Goal: Task Accomplishment & Management: Manage account settings

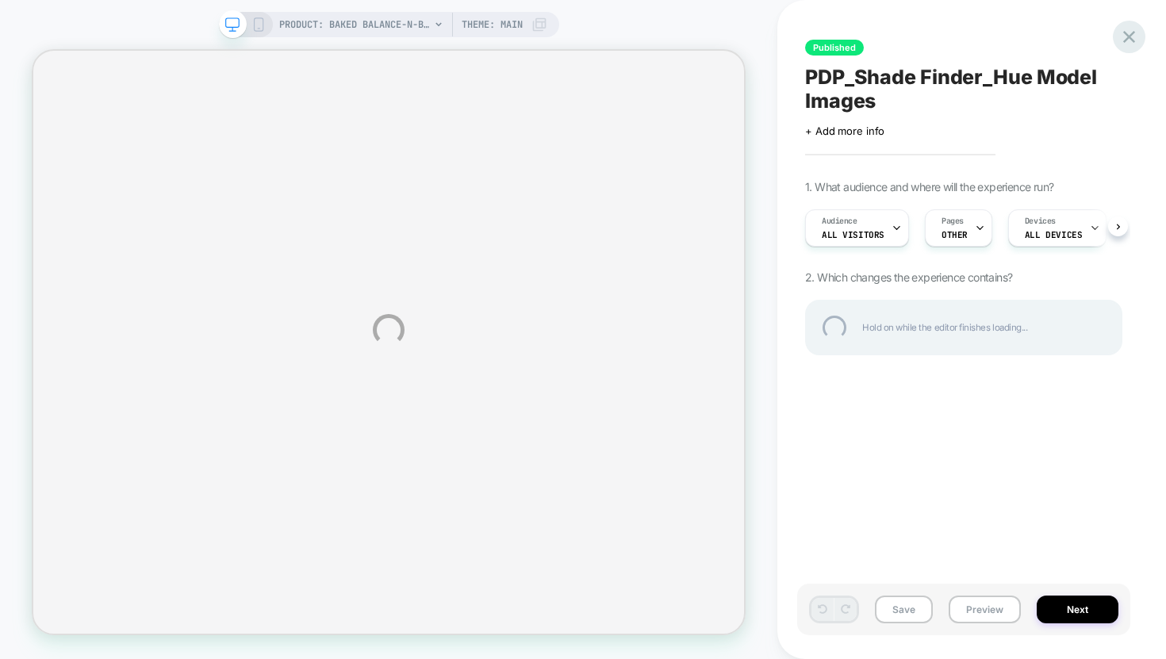
click at [1126, 34] on div at bounding box center [1129, 37] width 33 height 33
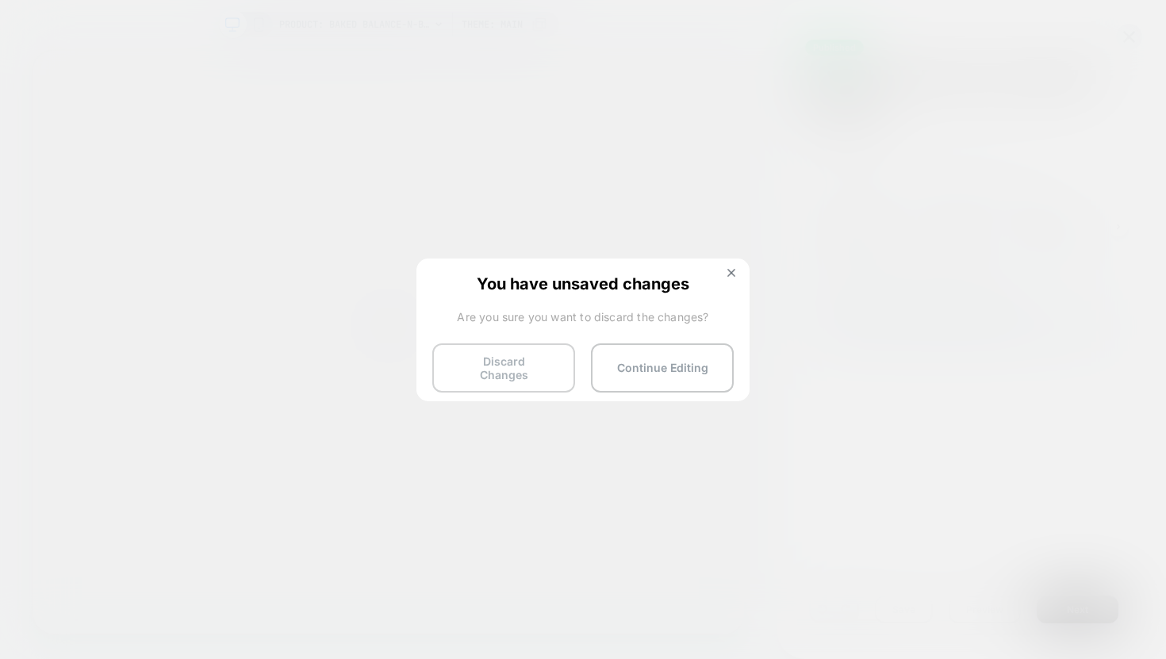
click at [527, 369] on button "Discard Changes" at bounding box center [503, 367] width 143 height 49
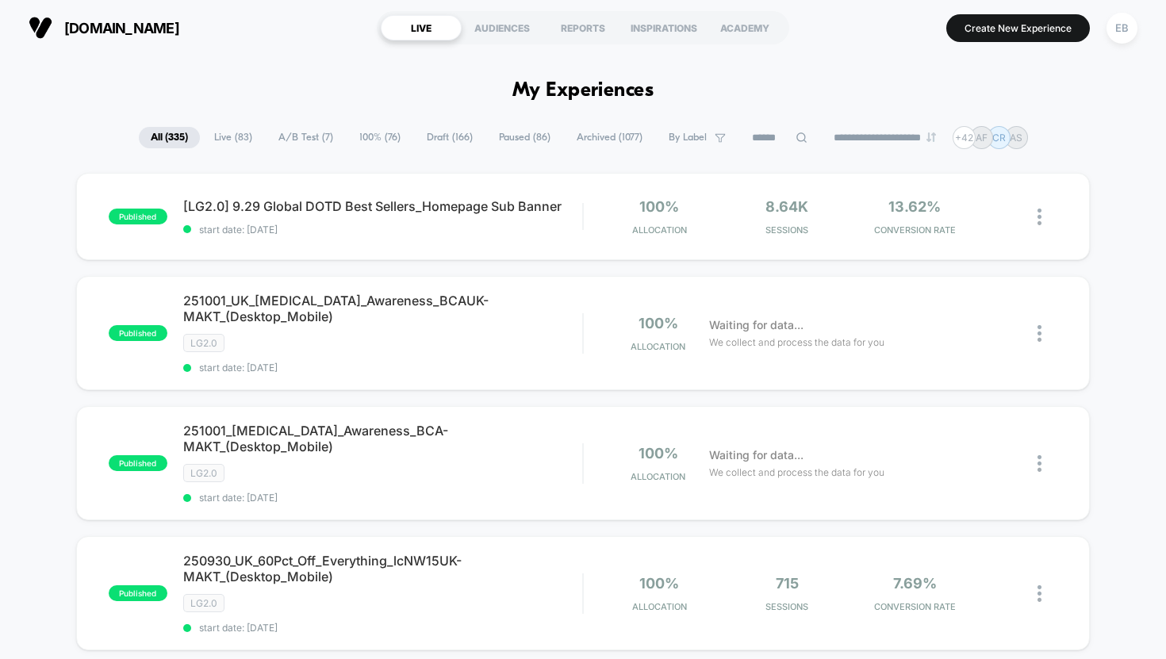
click at [431, 138] on span "Draft ( 166 )" at bounding box center [450, 137] width 70 height 21
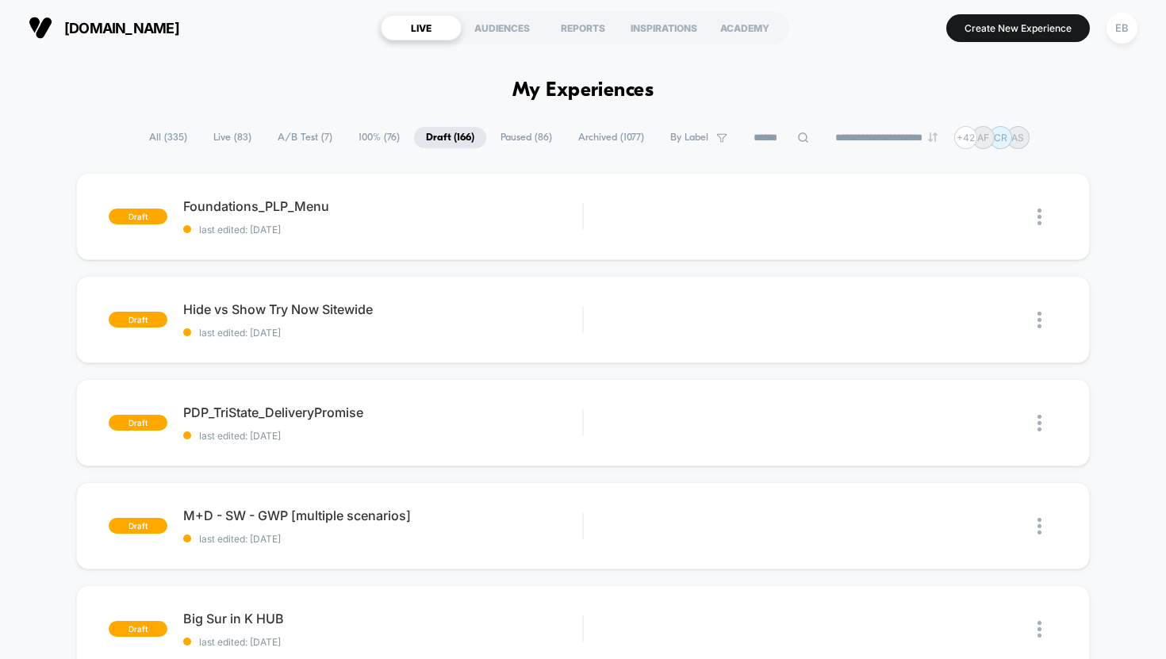
click at [220, 138] on span "Live ( 83 )" at bounding box center [232, 137] width 62 height 21
